Goal: Task Accomplishment & Management: Manage account settings

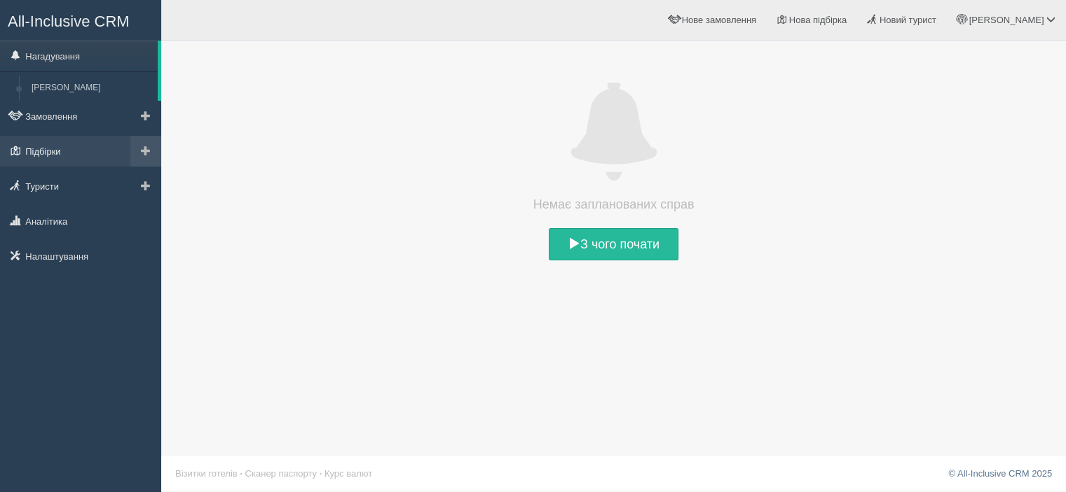
click at [53, 153] on link "Підбірки" at bounding box center [80, 151] width 161 height 31
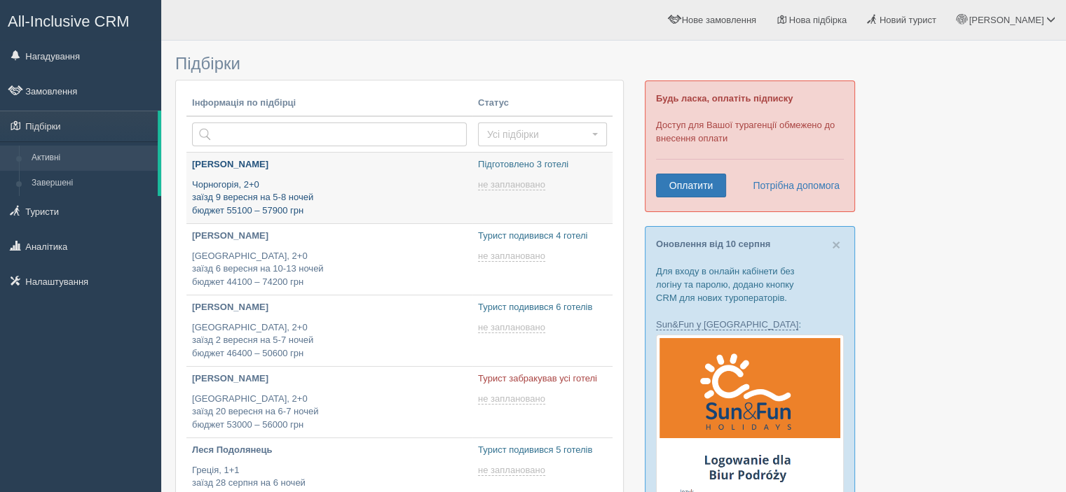
type input "2025-08-14 19:00"
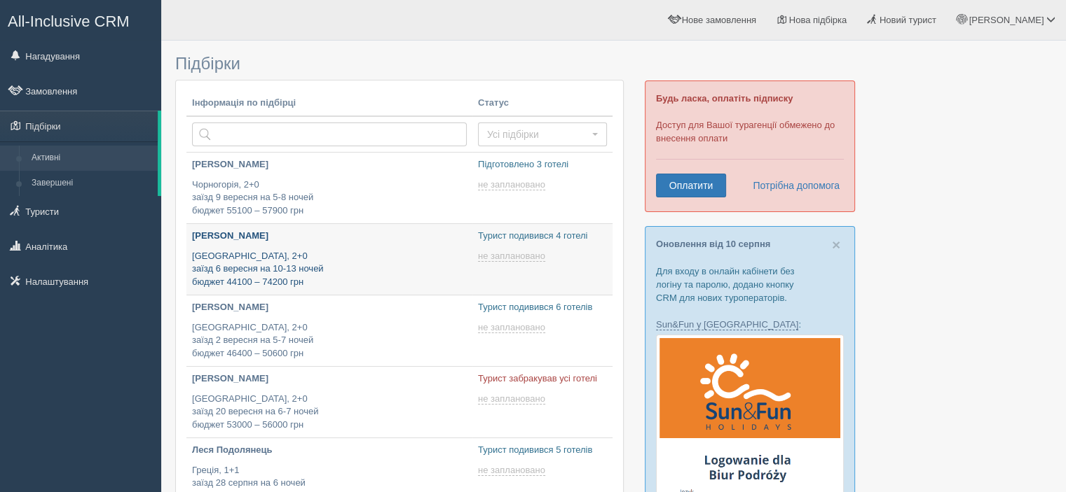
type input "2025-08-14 13:25"
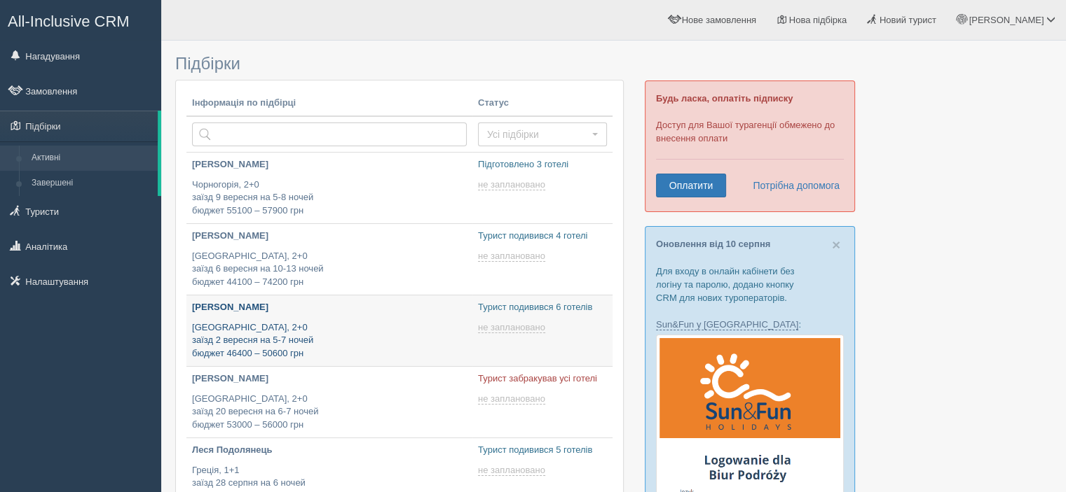
type input "[DATE] 12:55"
click at [237, 308] on p "[PERSON_NAME]" at bounding box center [329, 307] width 275 height 13
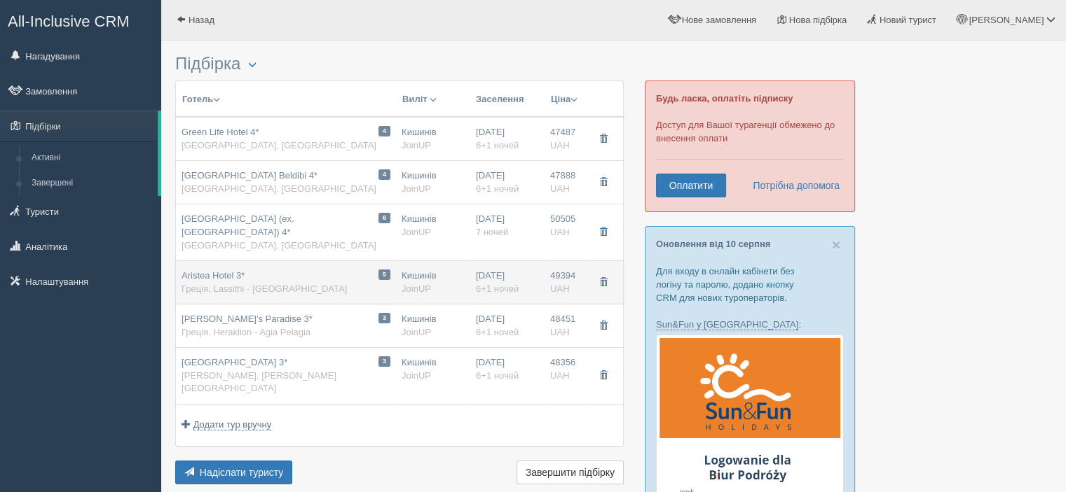
click at [235, 270] on span "Aristea Hotel 3*" at bounding box center [212, 275] width 63 height 11
type input "Aristea Hotel 3*"
type input "[URL][DOMAIN_NAME]"
type textarea "Чому варто розглянути Aristea Hotel 3* для відпочинку: • Чудове розташування на…"
type input "Греція"
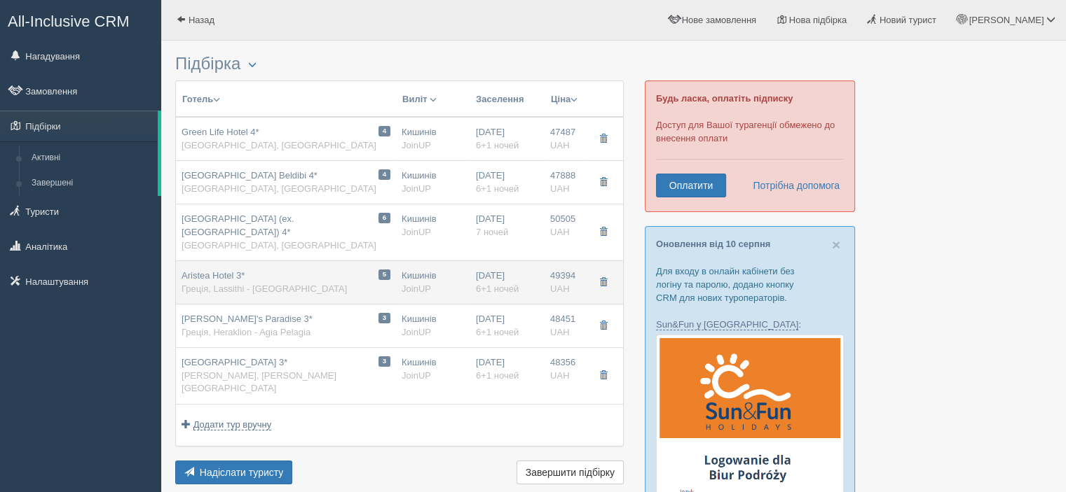
type input "Lassithi - Elounda"
type input "49394.00"
type input "Кишинів"
type input "00:05"
type input "6+1"
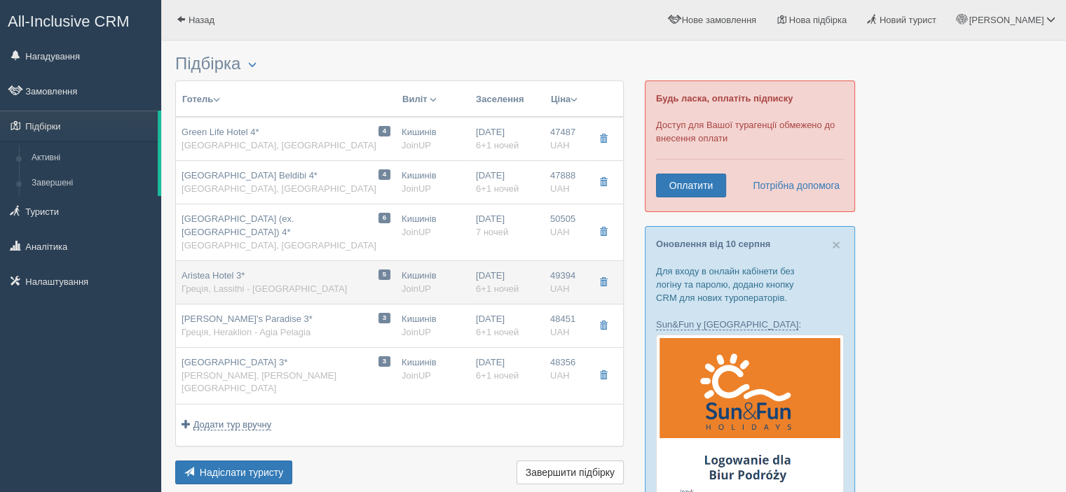
type input "Twin"
type input "HB"
type input "JoinUP"
type input "[URL][DOMAIN_NAME]"
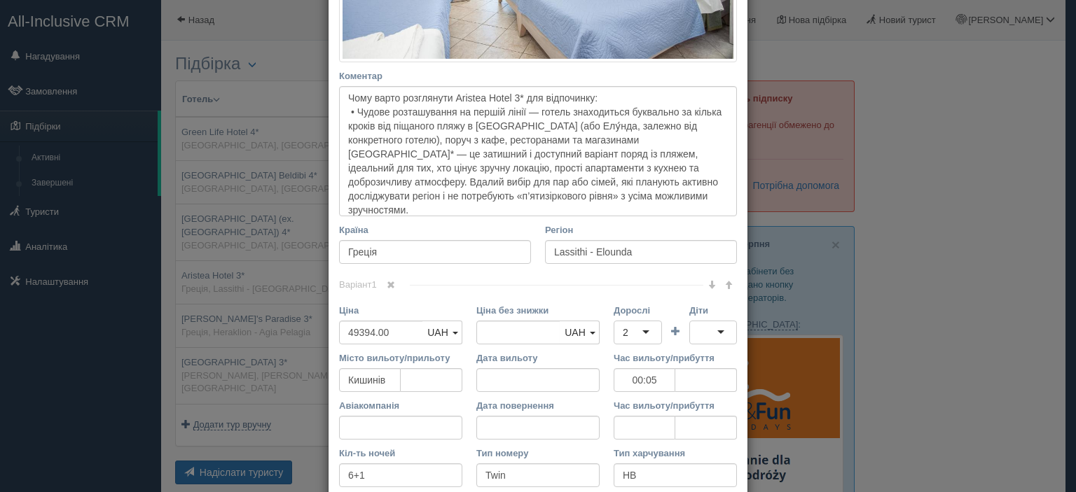
scroll to position [70, 0]
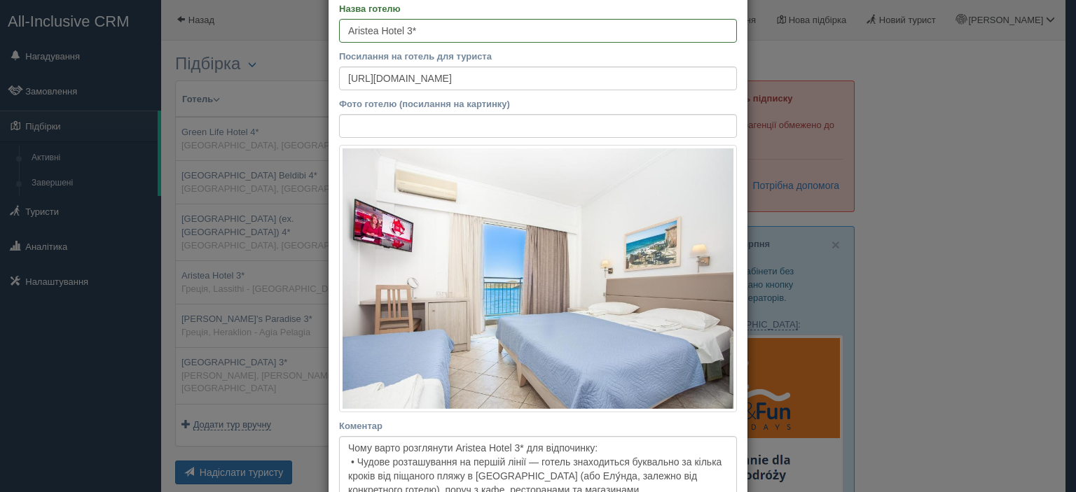
click at [855, 181] on div "× Редагувати тур Назва готелю [GEOGRAPHIC_DATA] 3* Посилання на готель для тури…" at bounding box center [538, 246] width 1076 height 492
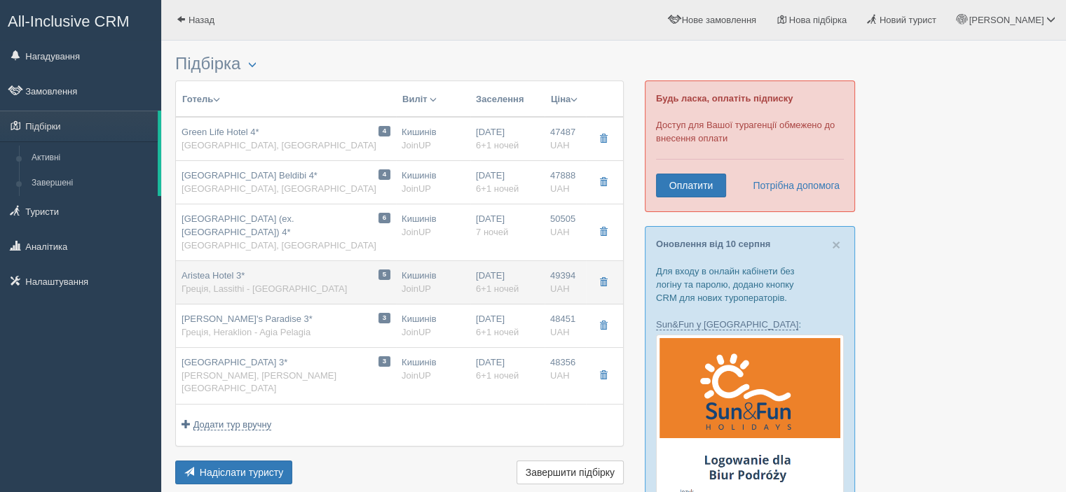
click at [231, 270] on div "Aristea Hotel 3* Греція, [GEOGRAPHIC_DATA]" at bounding box center [263, 283] width 165 height 26
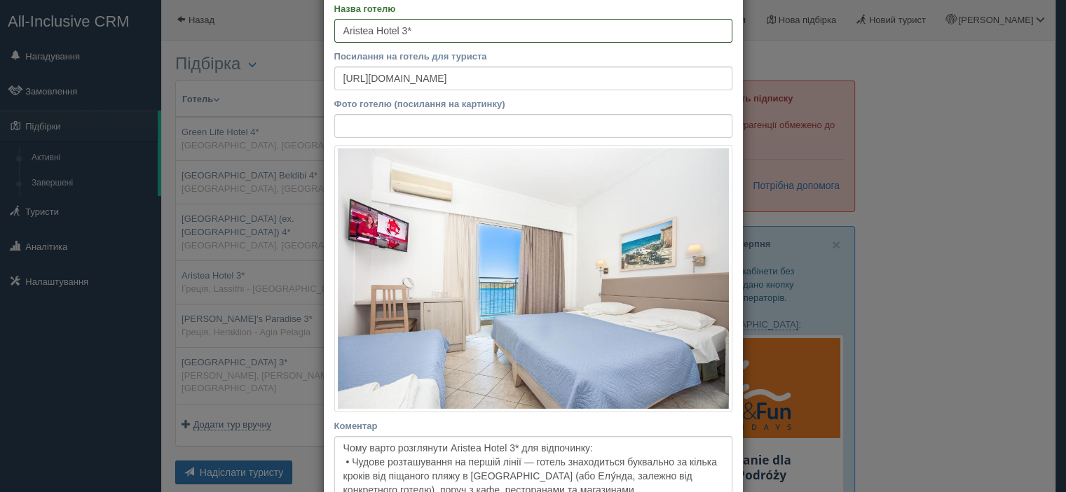
type input "00:05"
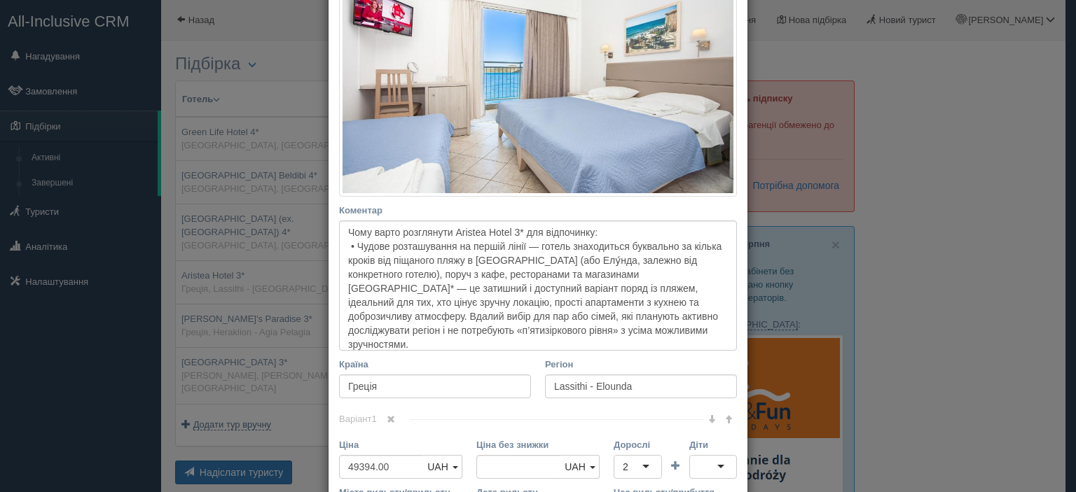
scroll to position [280, 0]
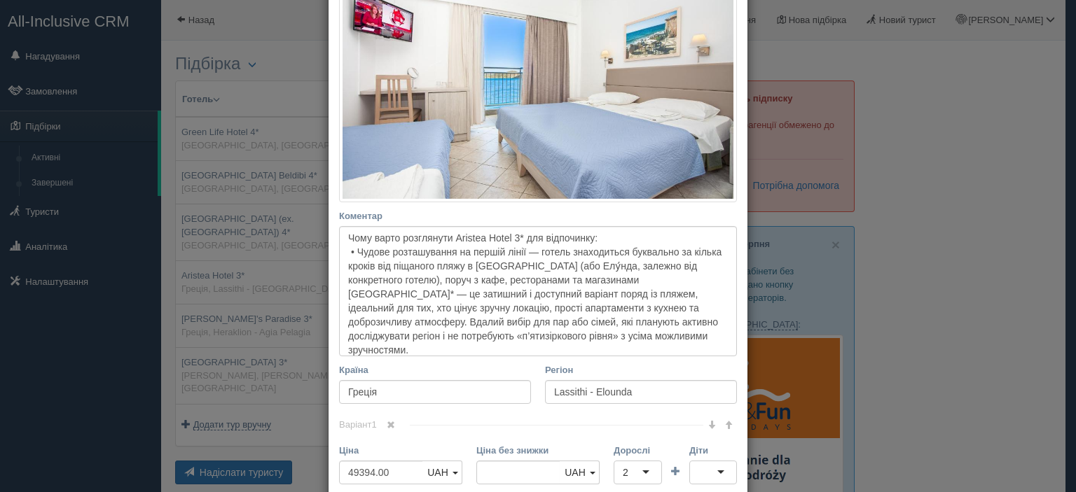
click at [868, 49] on div "× Редагувати тур Назва готелю [GEOGRAPHIC_DATA] 3* Посилання на готель для тури…" at bounding box center [538, 246] width 1076 height 492
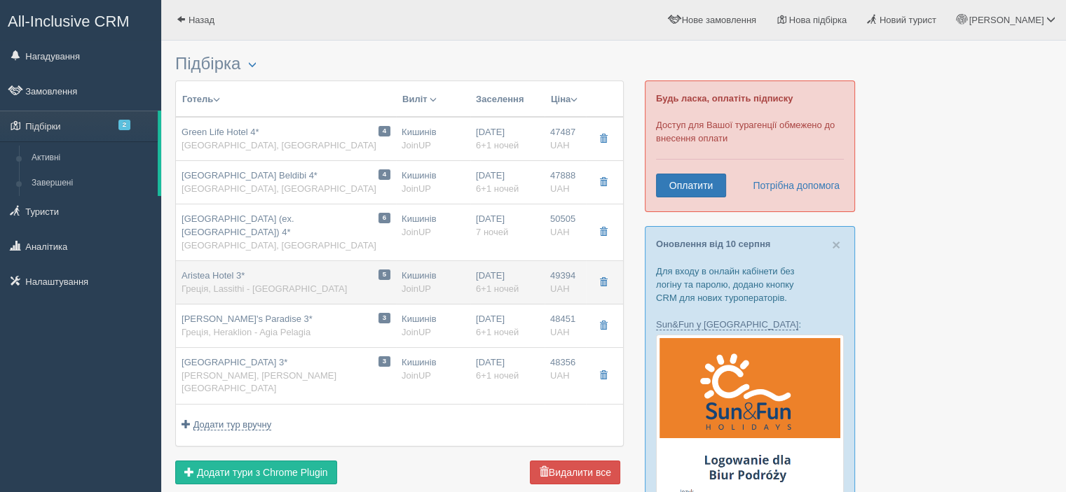
click at [244, 284] on span "Греція, Lassithi - [GEOGRAPHIC_DATA]" at bounding box center [263, 289] width 165 height 11
type input "00:05"
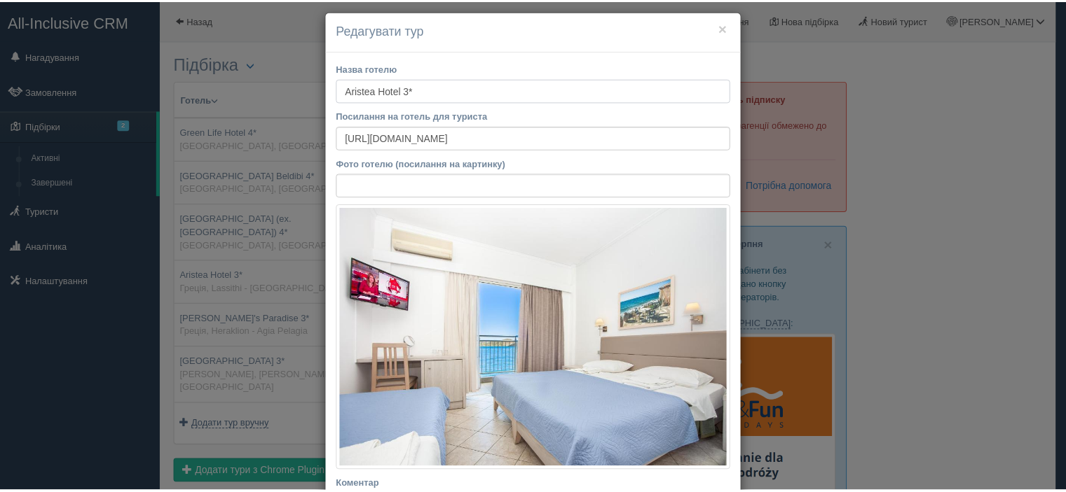
scroll to position [0, 0]
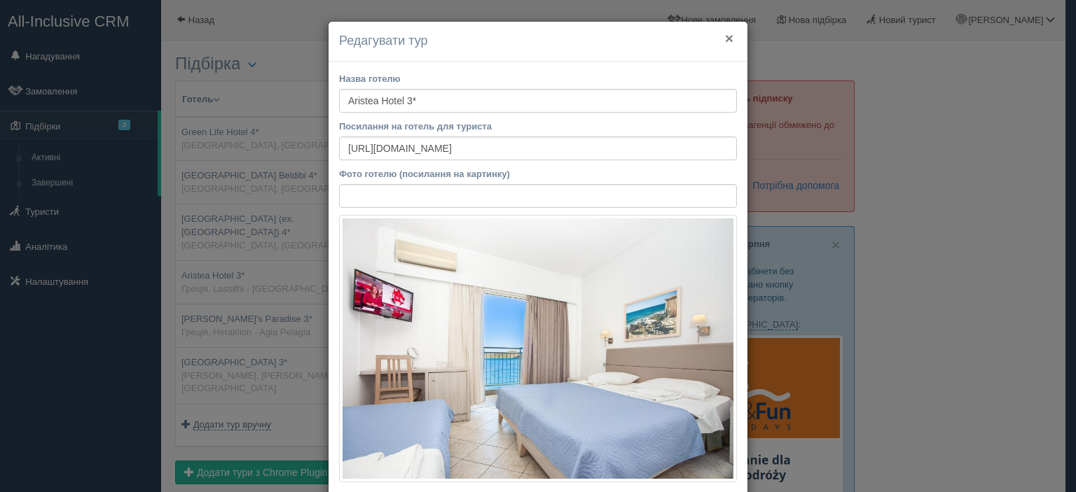
click at [725, 41] on button "×" at bounding box center [729, 38] width 8 height 15
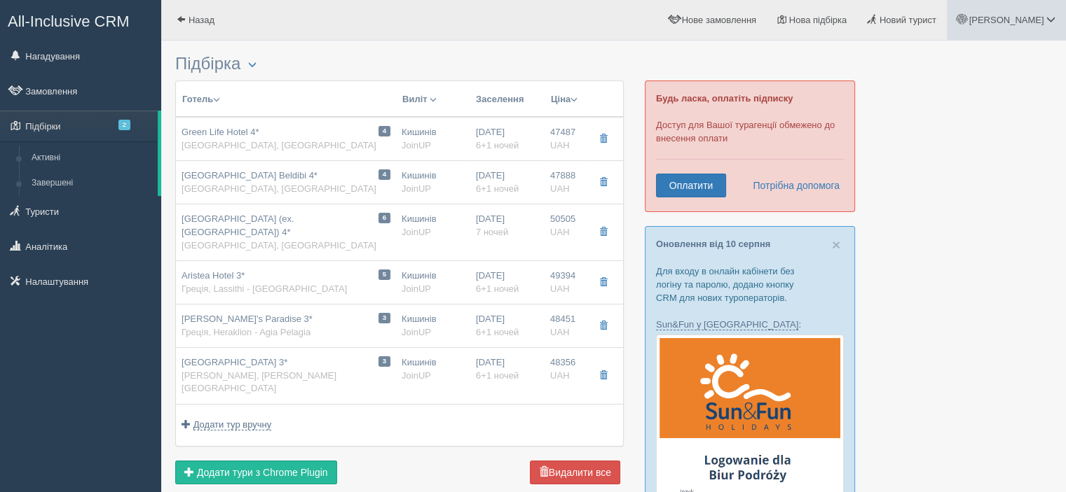
click at [1014, 24] on span "[PERSON_NAME]" at bounding box center [1005, 20] width 75 height 11
click at [948, 179] on link "Вихід" at bounding box center [988, 182] width 153 height 30
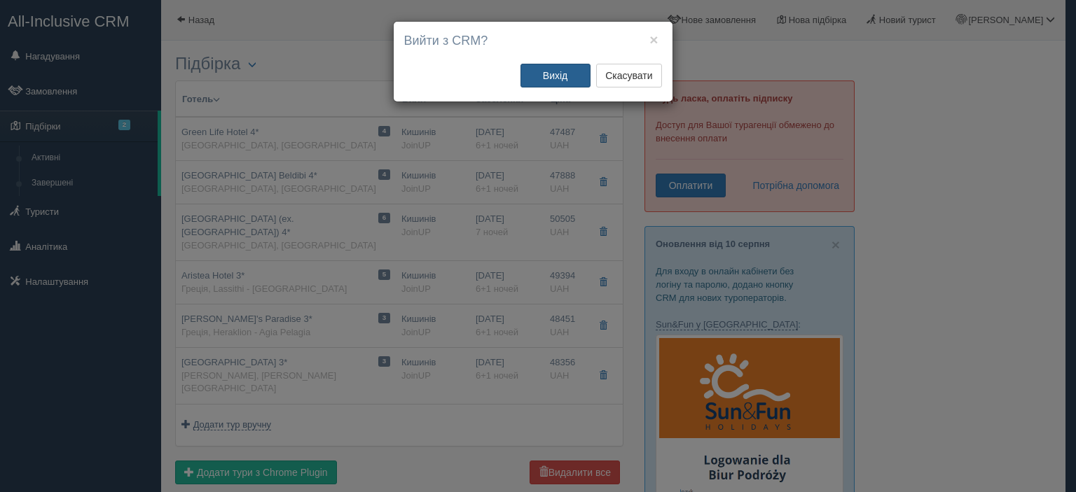
click at [564, 83] on button "Вихід" at bounding box center [556, 76] width 70 height 24
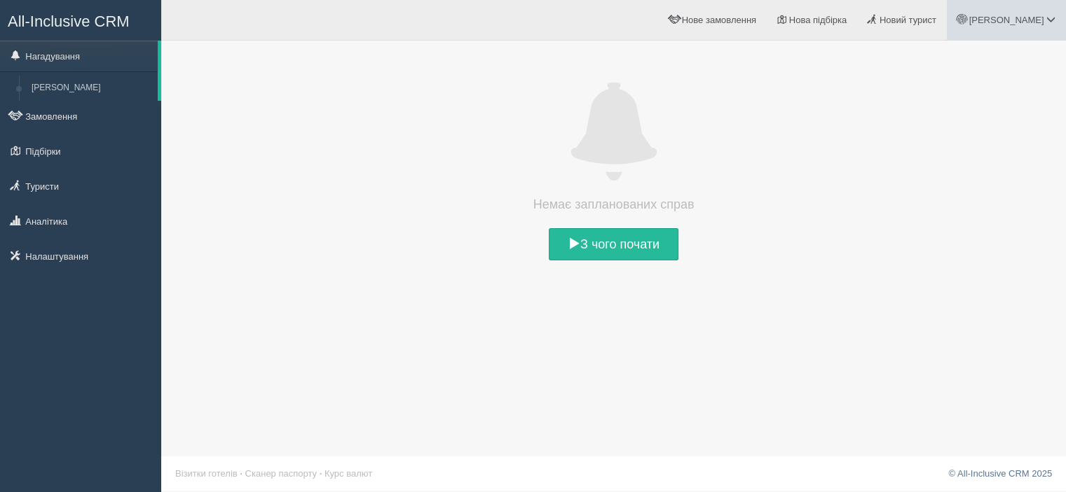
click at [1046, 19] on span at bounding box center [1050, 19] width 9 height 9
